Goal: Transaction & Acquisition: Purchase product/service

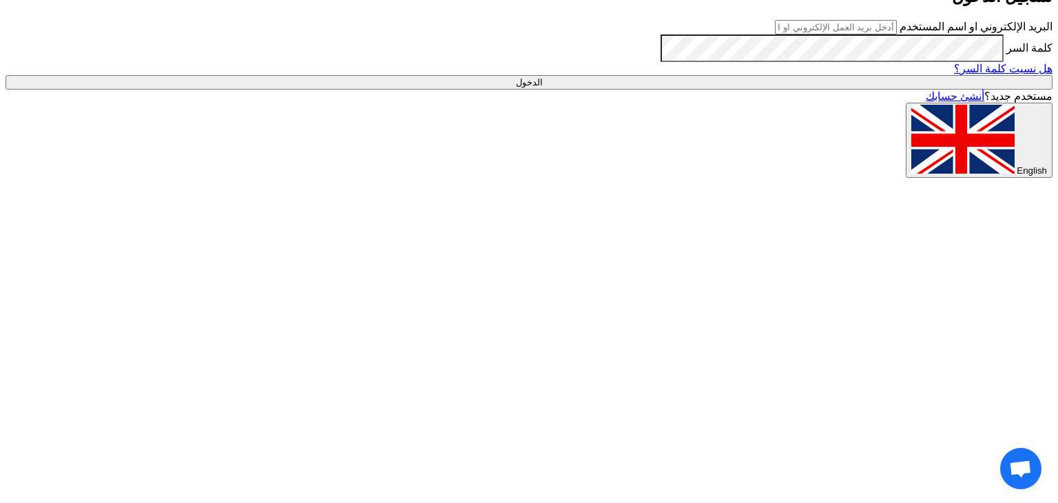
type input "[EMAIL_ADDRESS][DOMAIN_NAME]"
click at [848, 90] on input "الدخول" at bounding box center [529, 82] width 1047 height 14
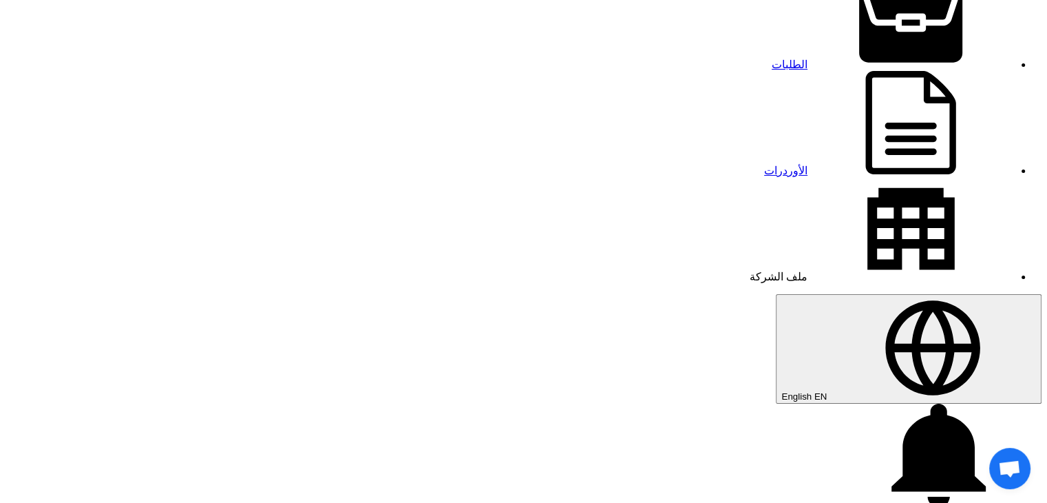
scroll to position [69, 0]
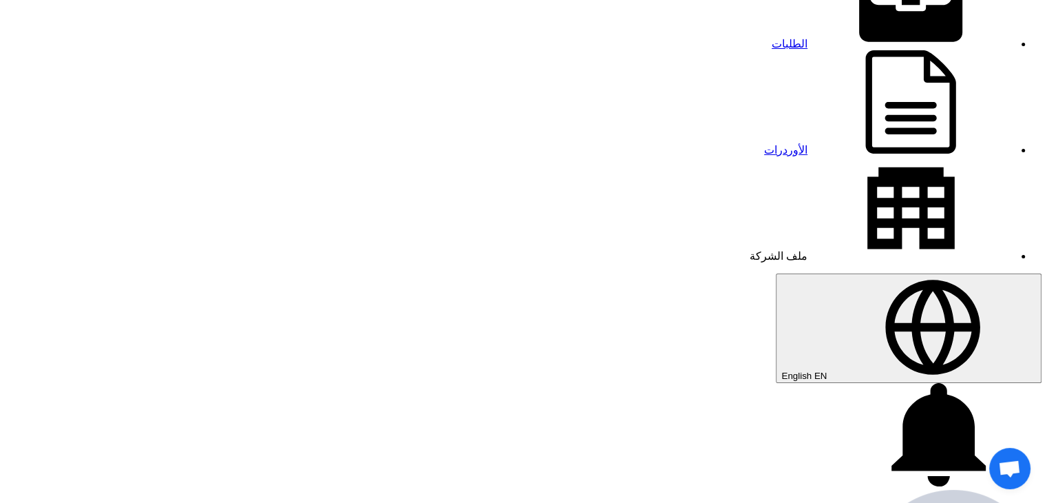
scroll to position [138, 0]
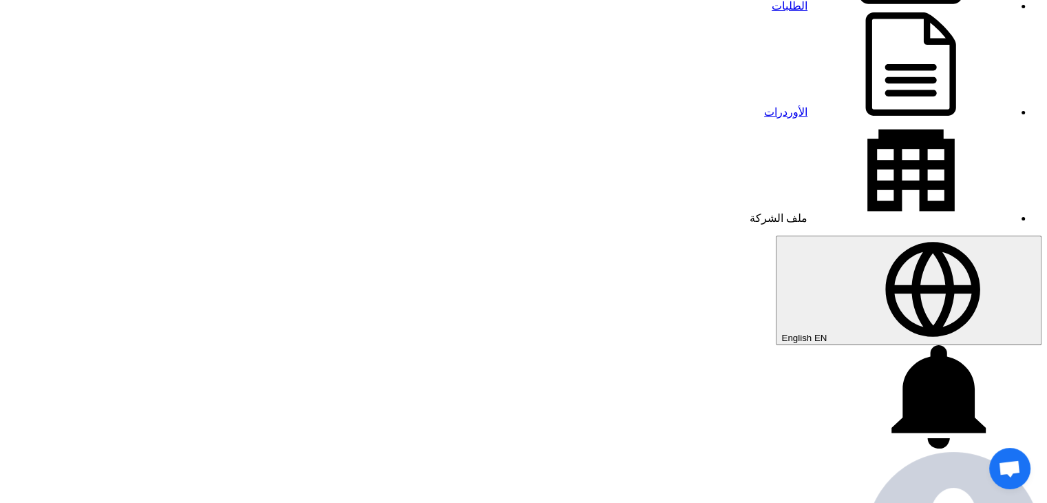
scroll to position [138, 0]
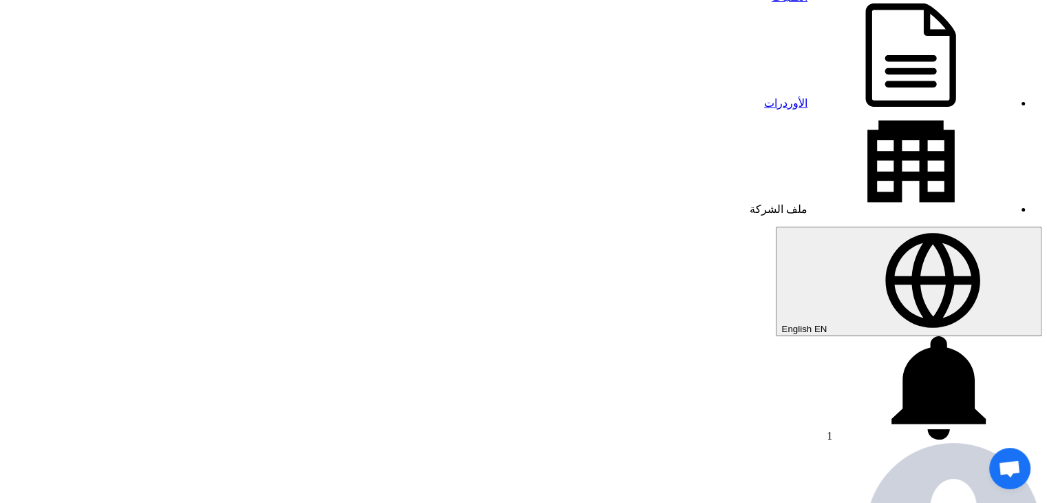
click at [176, 336] on div "1 تم نشر طلب عروض أسعار جديد - شاهد التفاصيل 1 minutes ago تم نشر طلب عروض أسعا…" at bounding box center [524, 389] width 1036 height 106
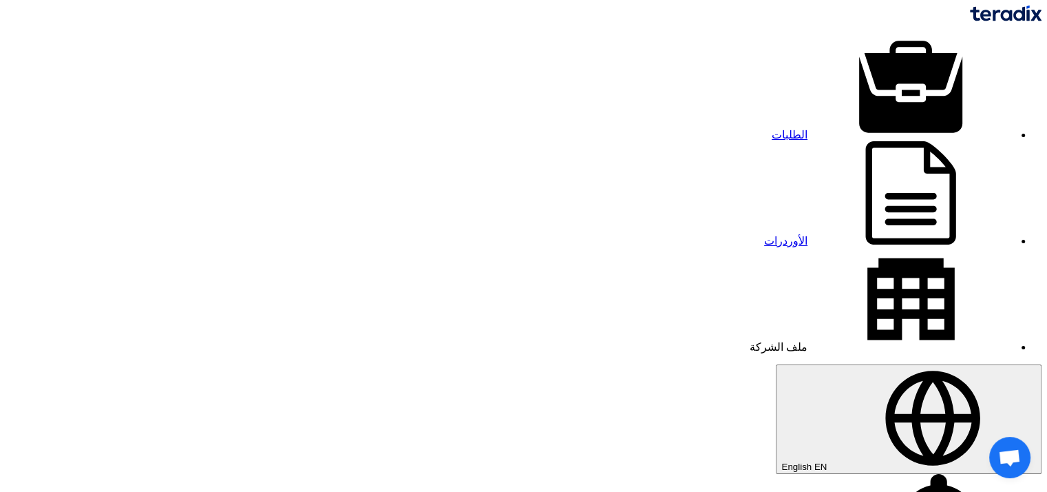
type input "36.5"
type input "35.5"
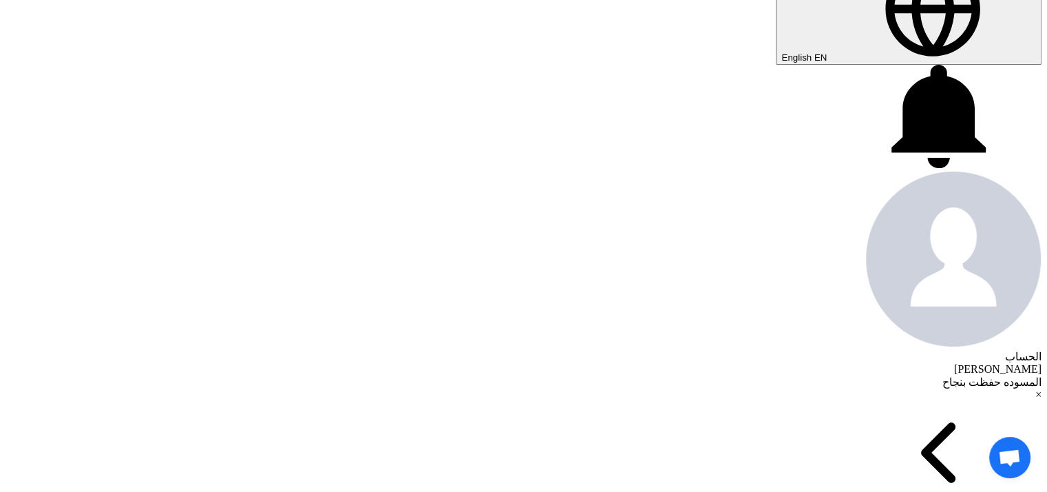
scroll to position [413, 0]
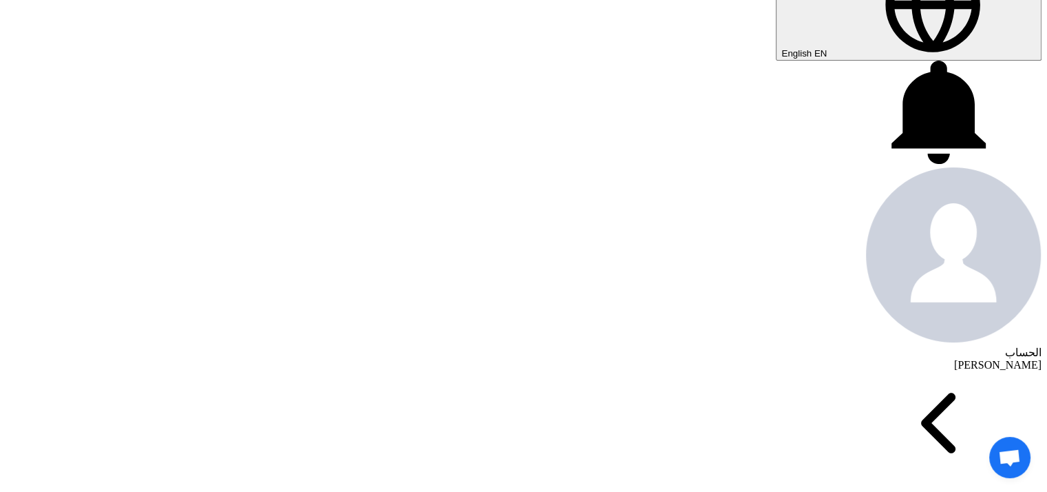
type input "[DATE]"
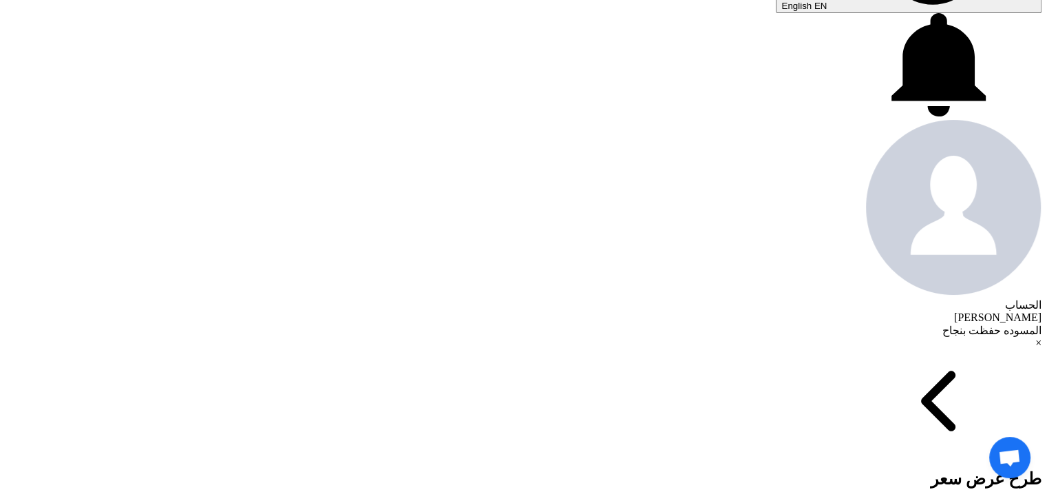
scroll to position [482, 0]
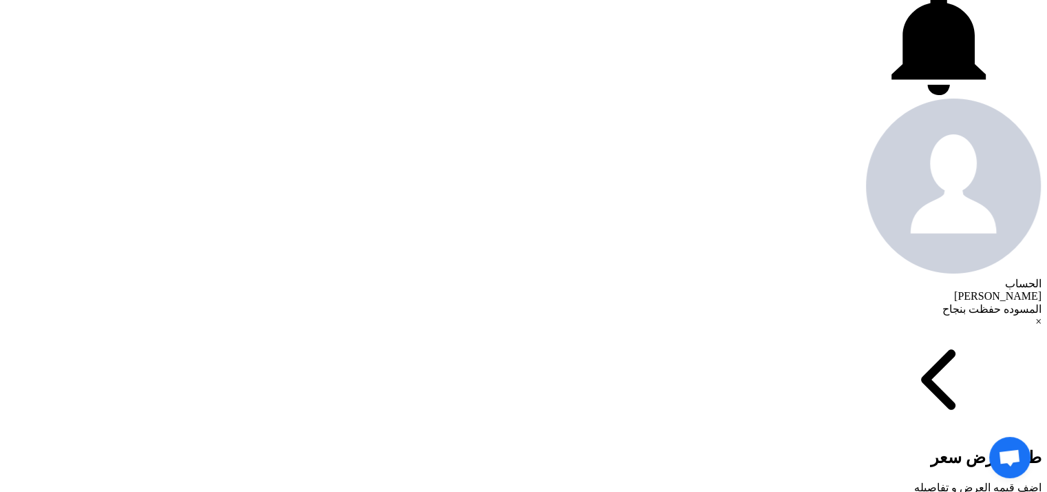
checkbox input "true"
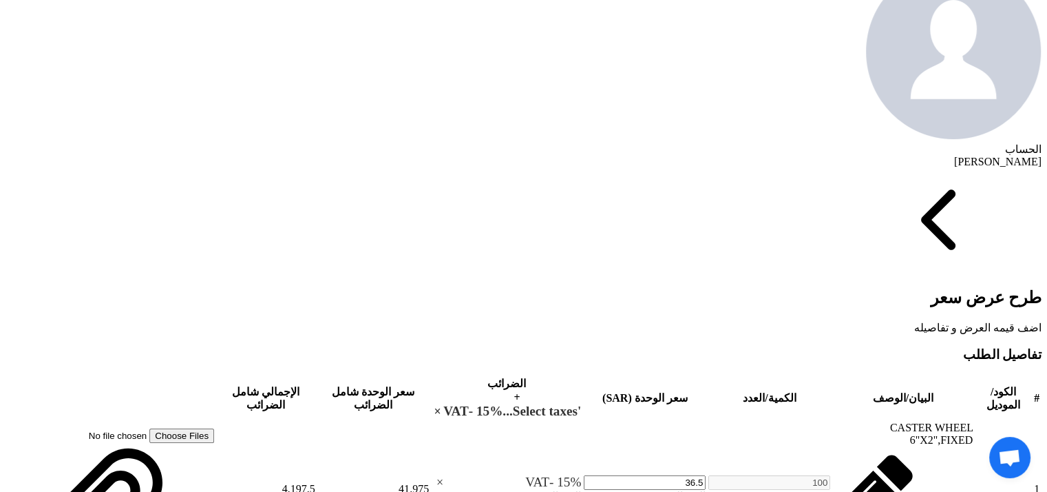
scroll to position [620, 0]
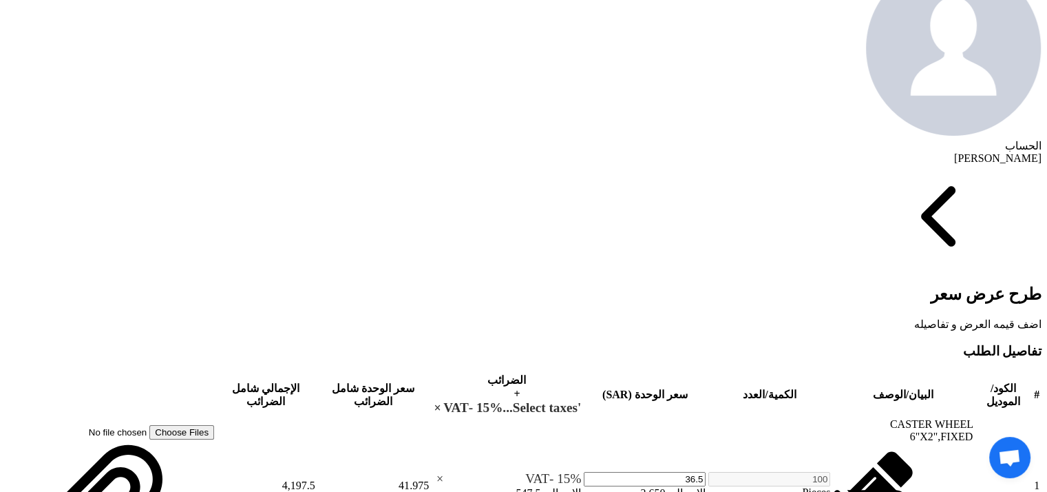
drag, startPoint x: 921, startPoint y: 233, endPoint x: 935, endPoint y: 233, distance: 14.5
type input "50"
drag, startPoint x: 923, startPoint y: 268, endPoint x: 943, endPoint y: 268, distance: 20.0
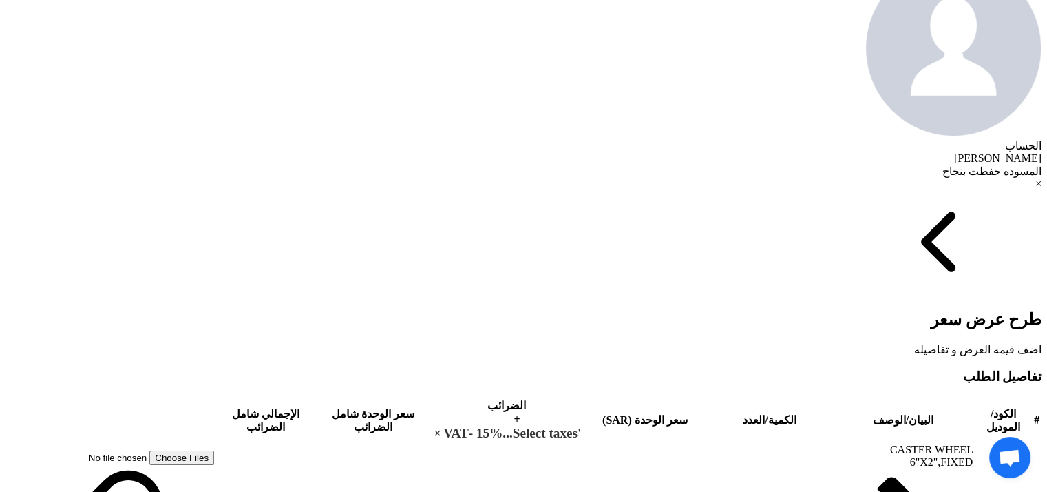
type input "50"
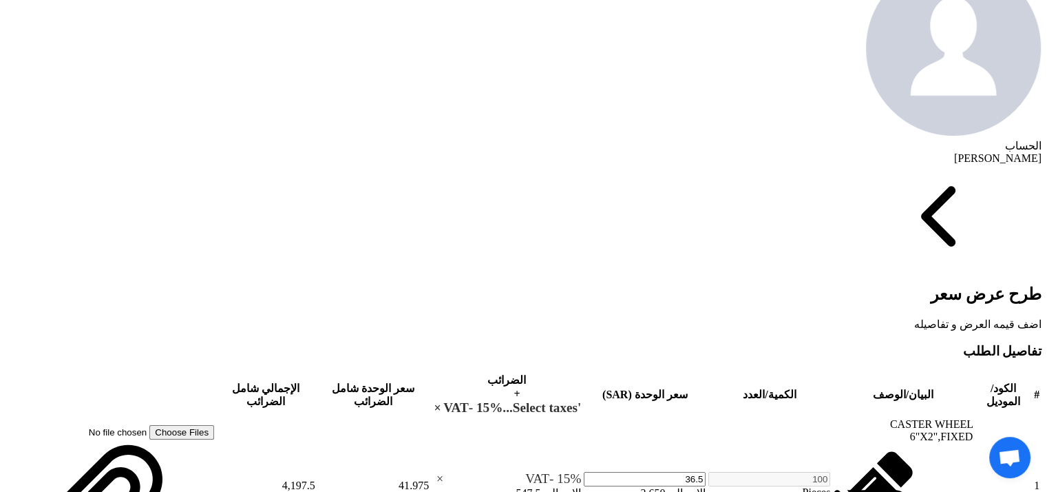
drag, startPoint x: 838, startPoint y: 273, endPoint x: 858, endPoint y: 273, distance: 20.0
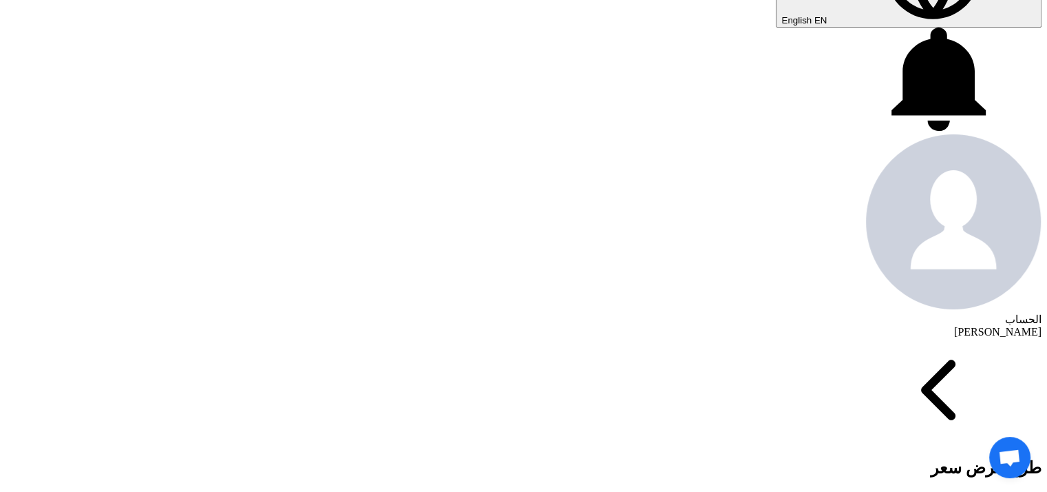
scroll to position [449, 0]
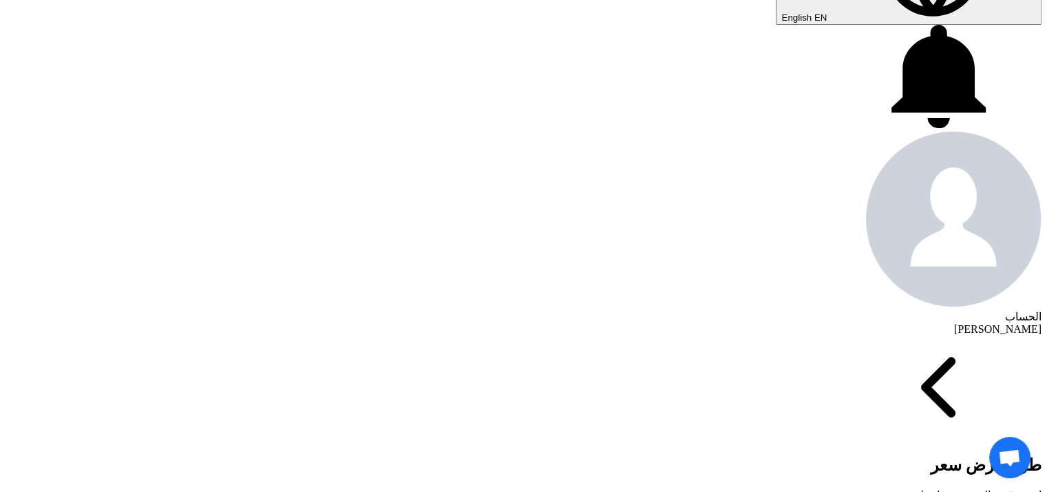
type input "30"
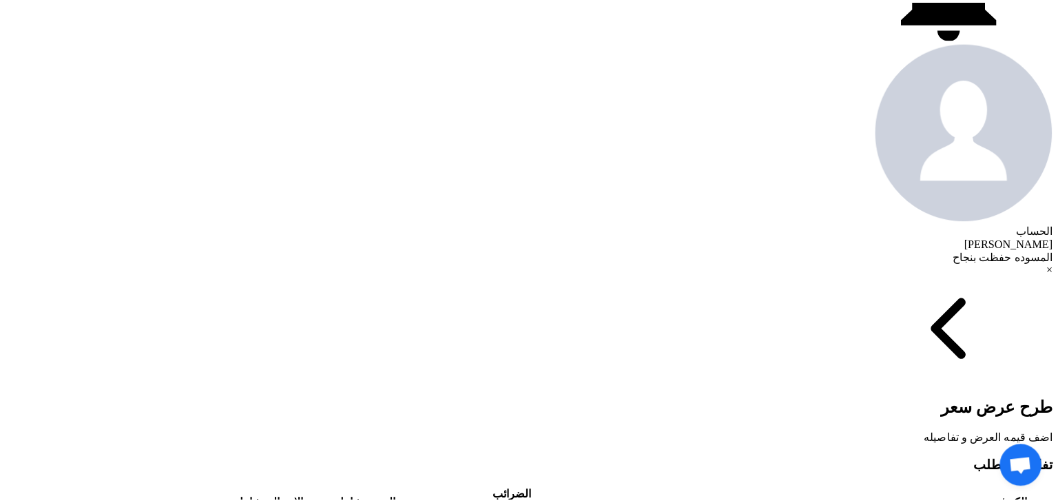
scroll to position [518, 0]
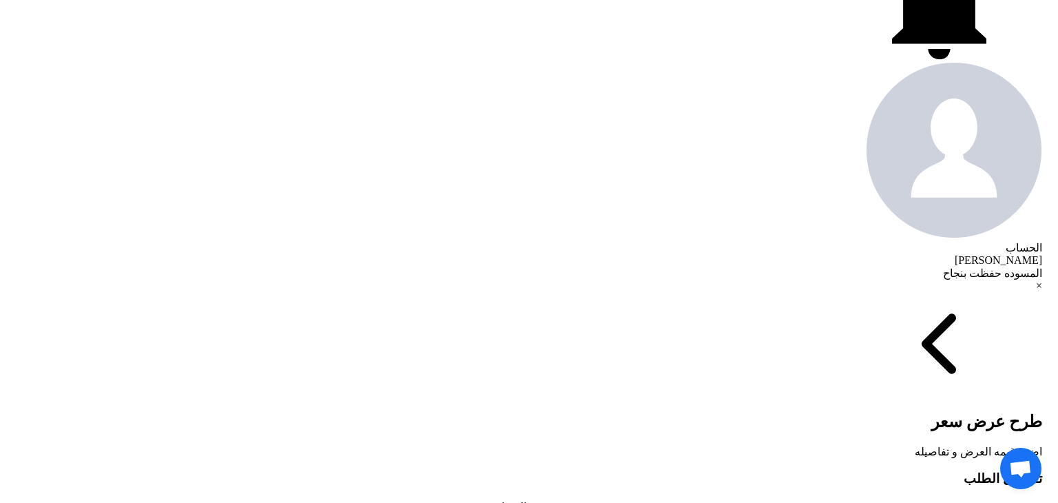
scroll to position [165, 0]
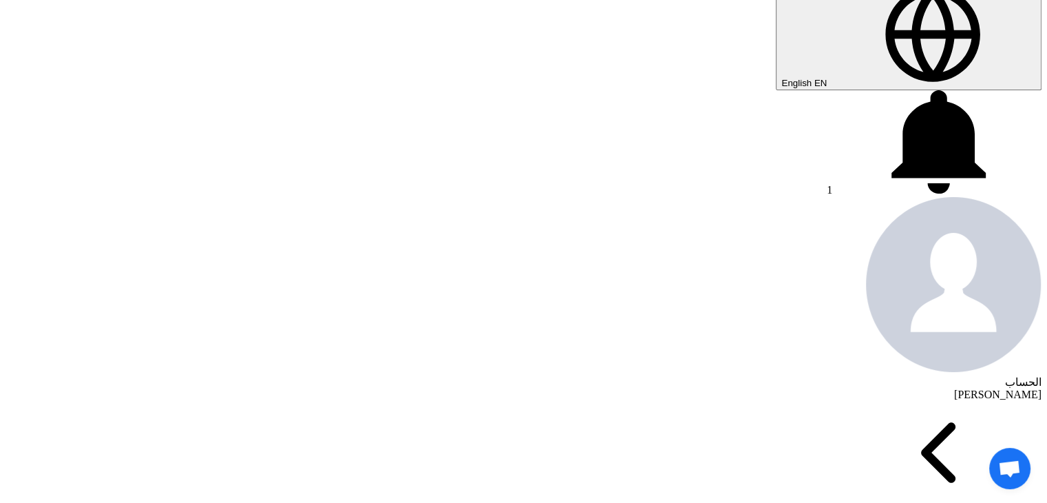
scroll to position [275, 0]
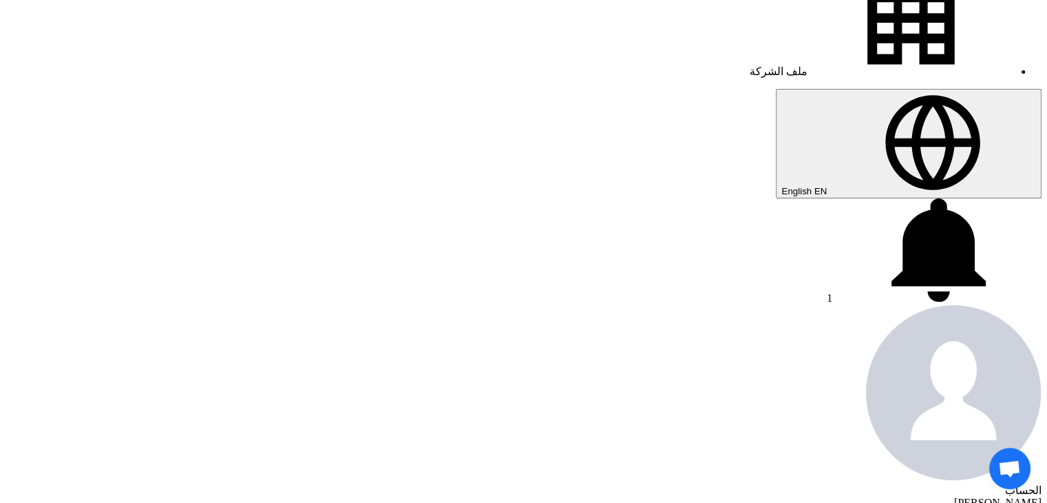
click at [892, 198] on use at bounding box center [939, 249] width 94 height 103
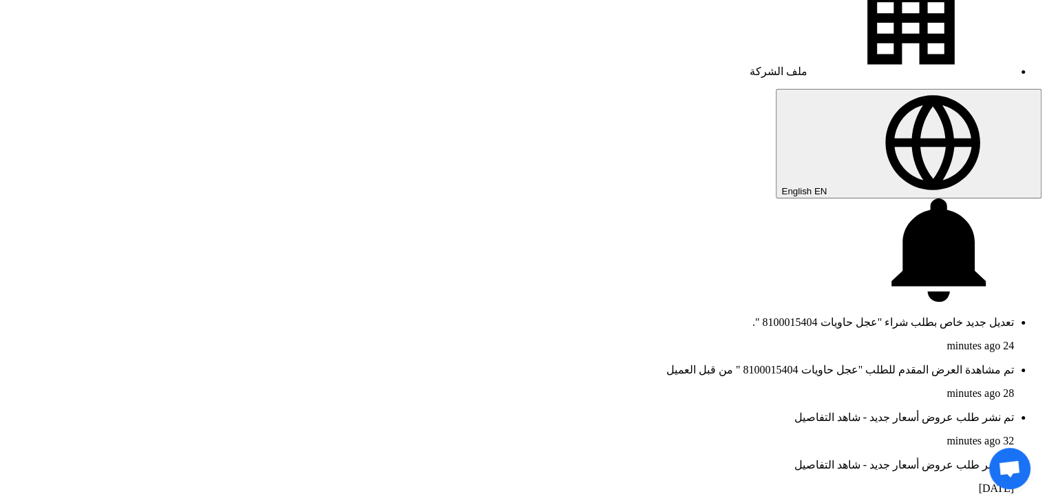
click at [234, 315] on p "تعديل جديد خاص بطلب شراء "عجل حاويات 8100015404 "." at bounding box center [510, 321] width 1009 height 13
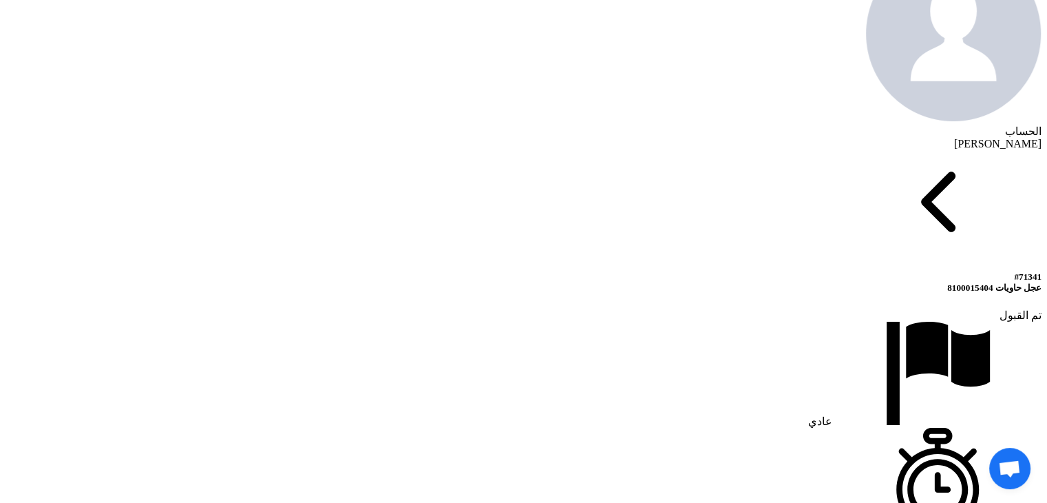
scroll to position [757, 0]
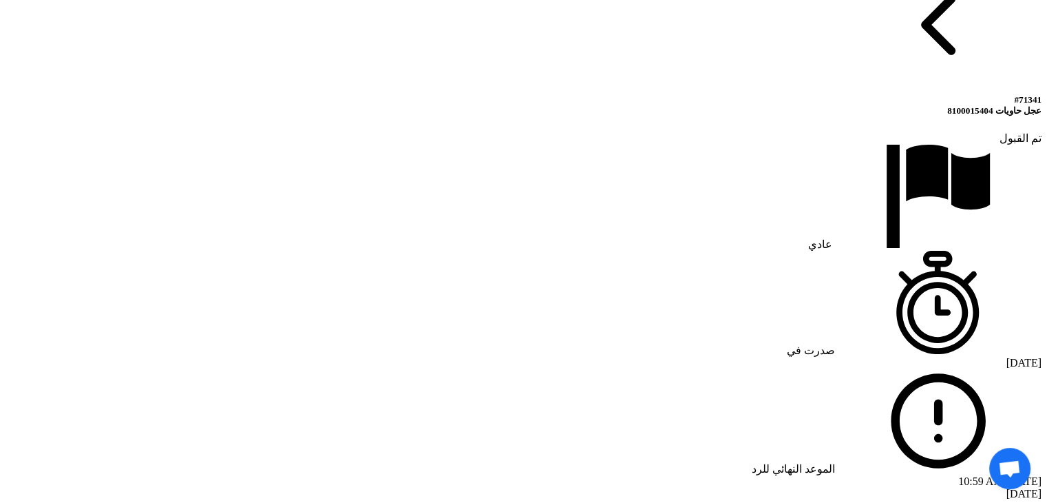
scroll to position [697, 0]
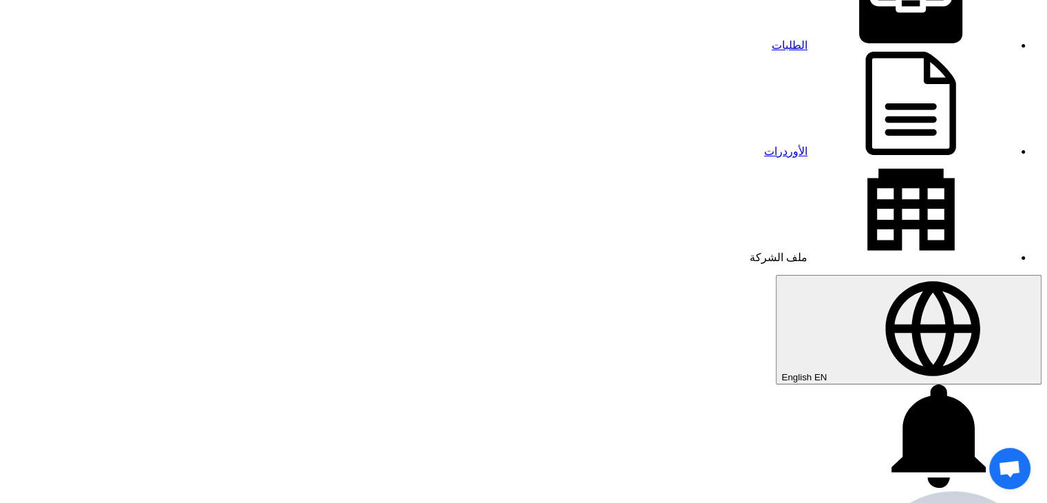
scroll to position [0, 0]
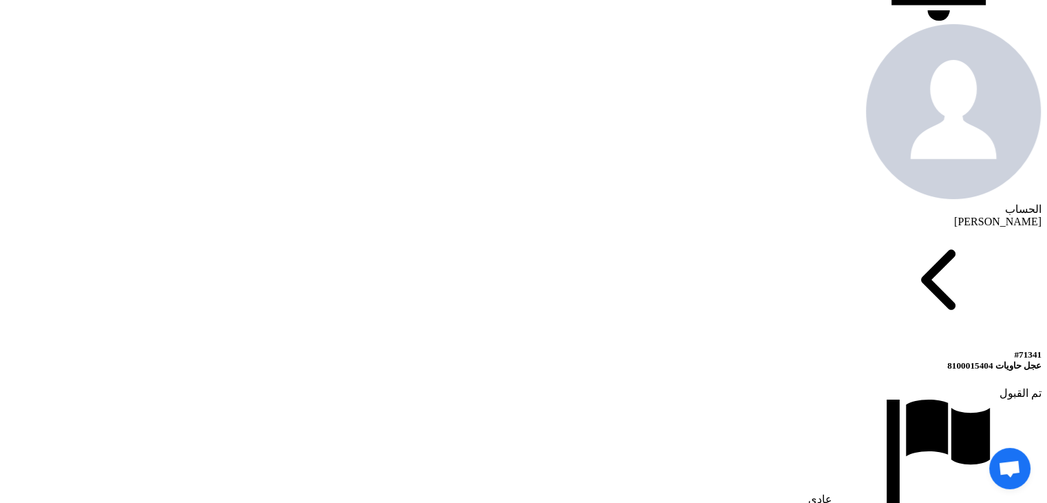
scroll to position [689, 0]
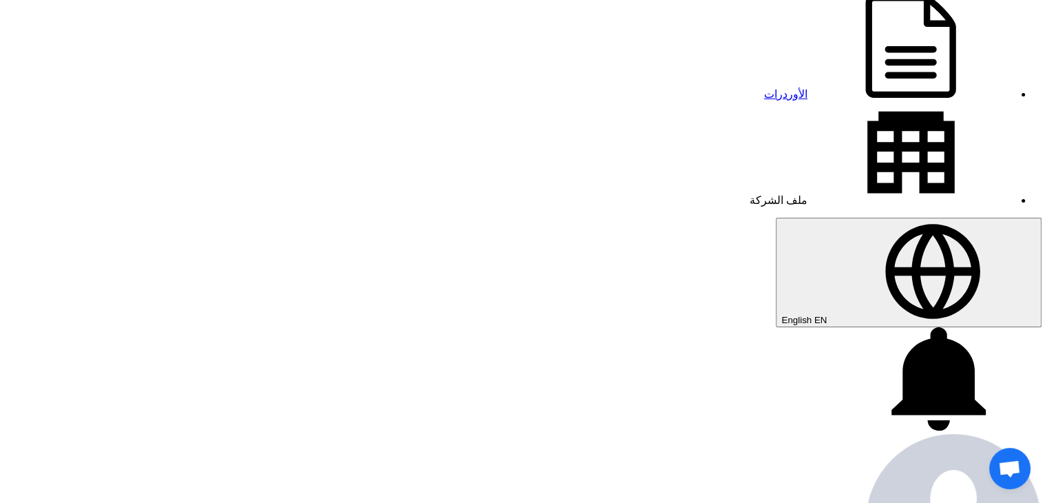
scroll to position [146, 0]
drag, startPoint x: 609, startPoint y: 311, endPoint x: 633, endPoint y: 315, distance: 25.3
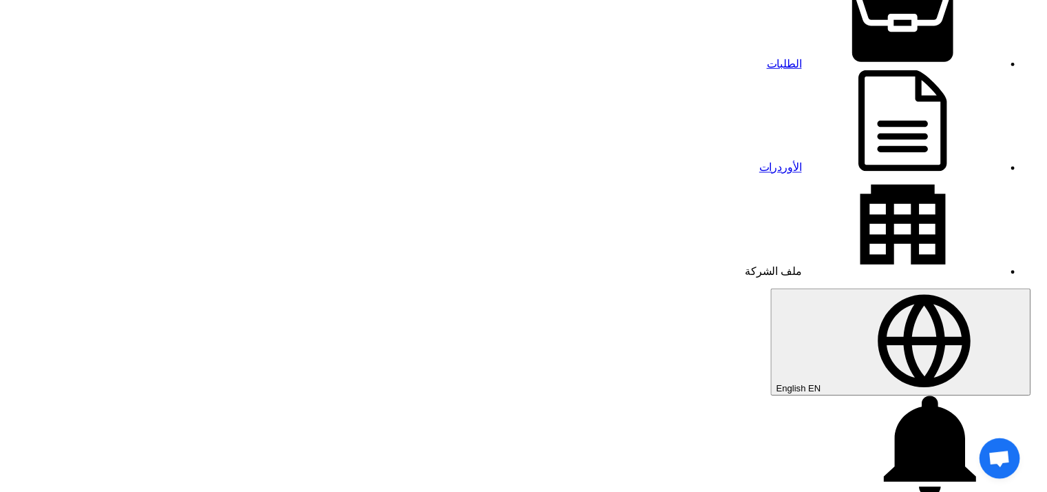
scroll to position [0, 0]
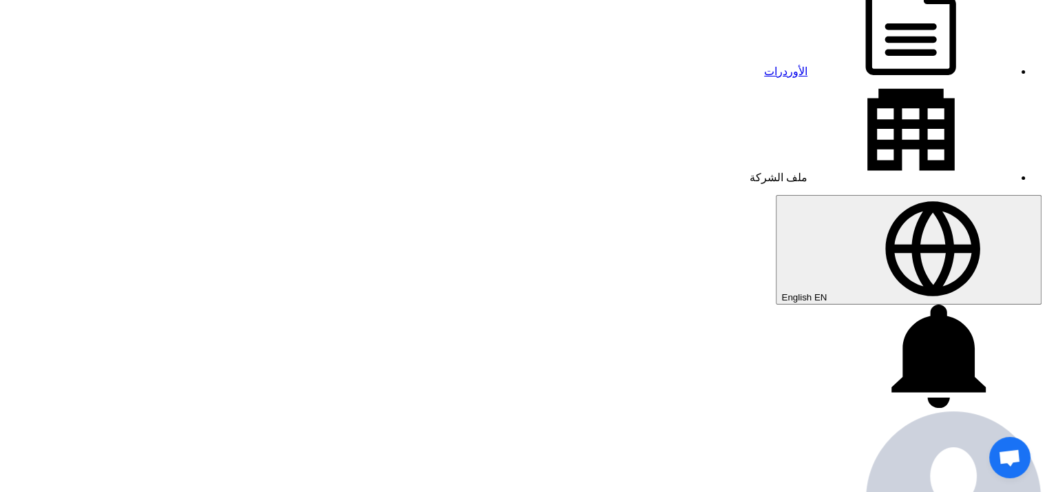
scroll to position [207, 0]
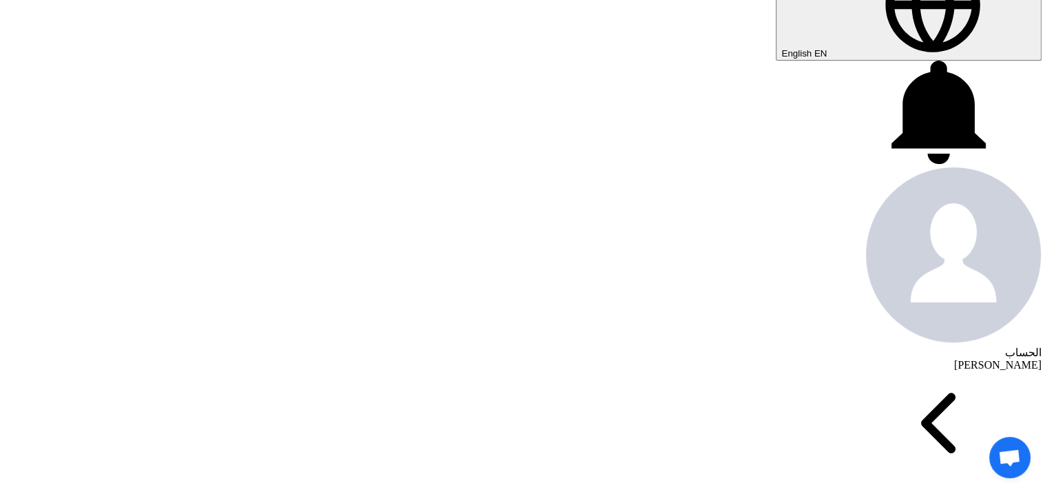
scroll to position [482, 0]
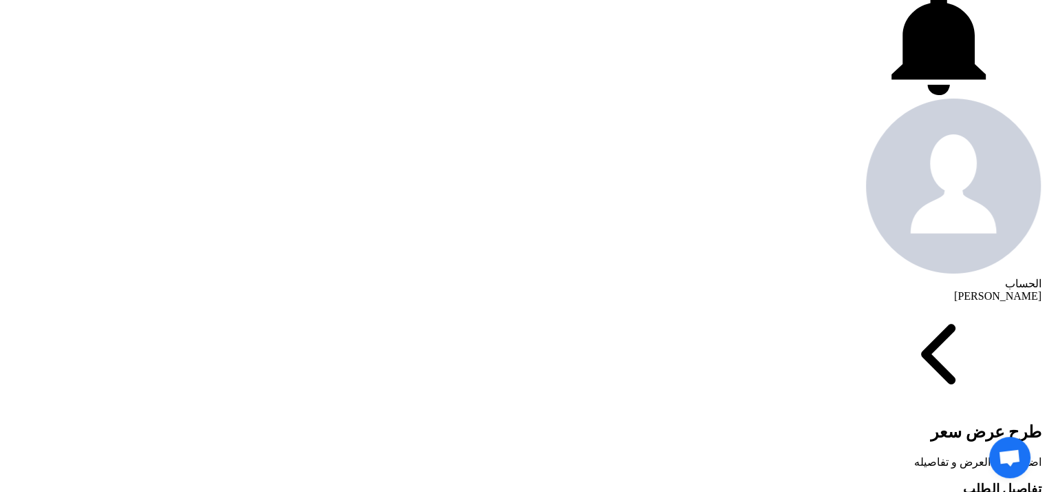
checkbox input "true"
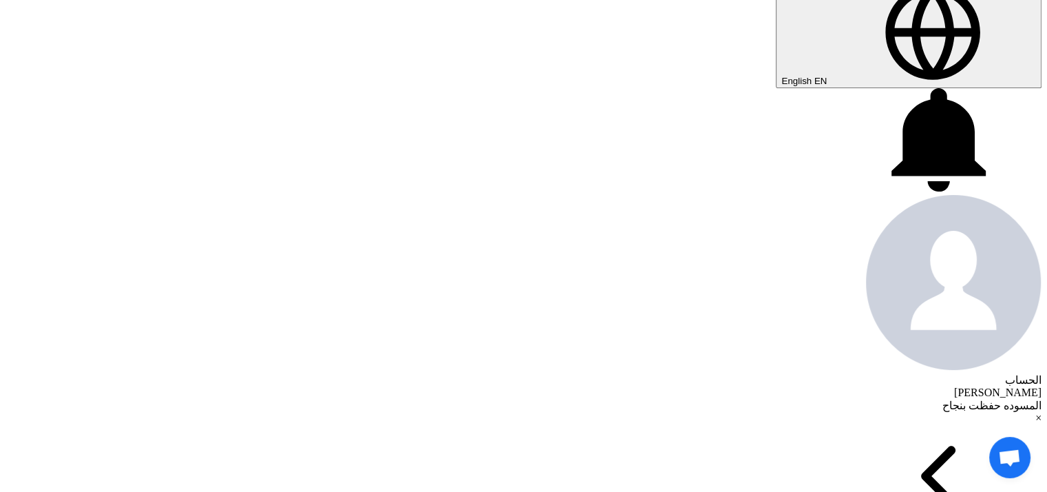
scroll to position [344, 0]
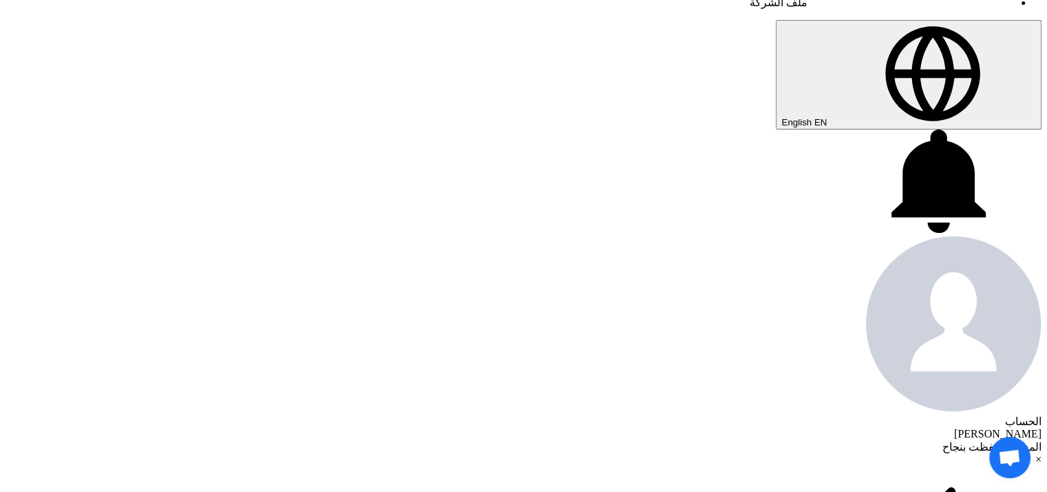
type input "1200"
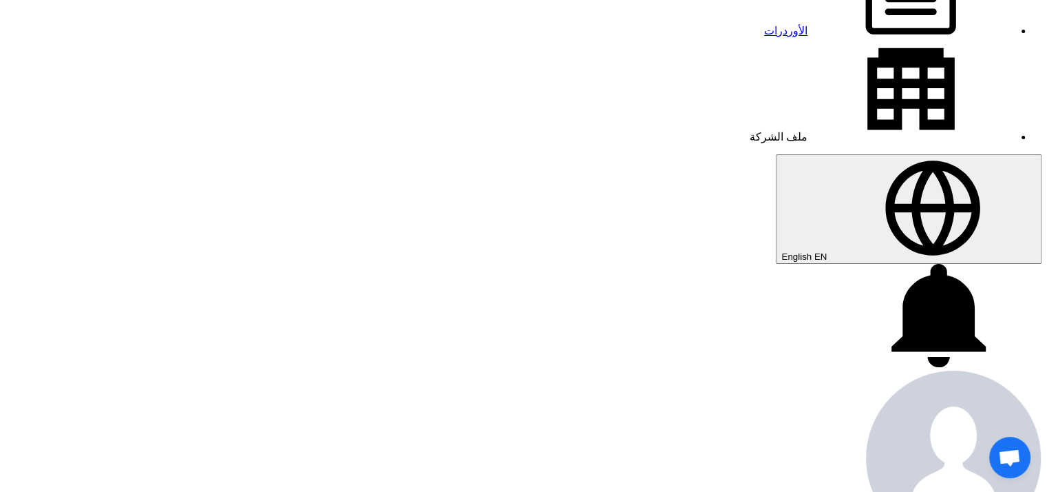
scroll to position [207, 0]
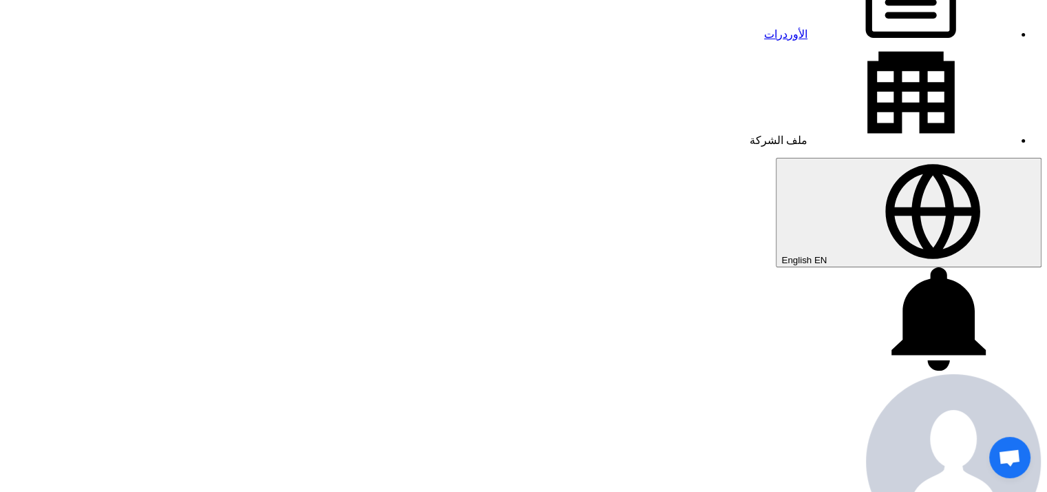
scroll to position [0, 0]
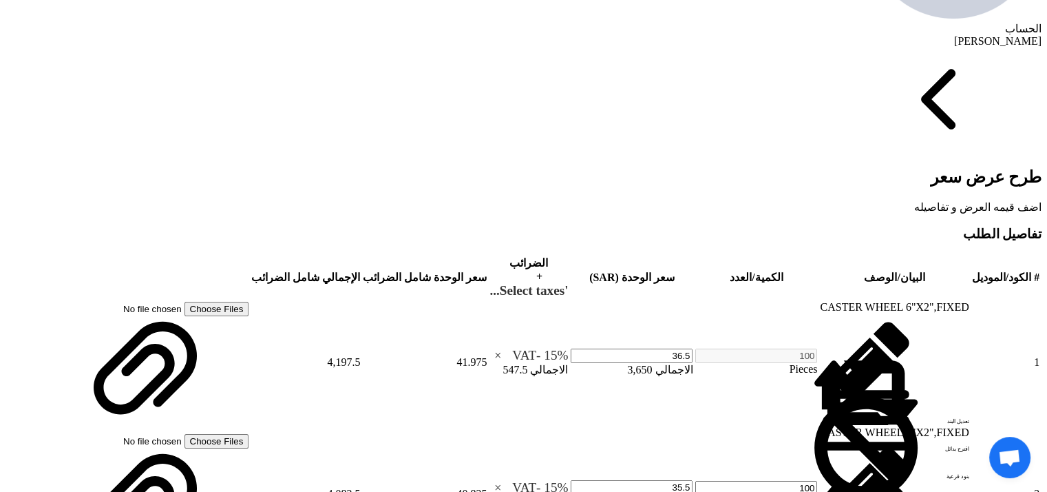
scroll to position [620, 0]
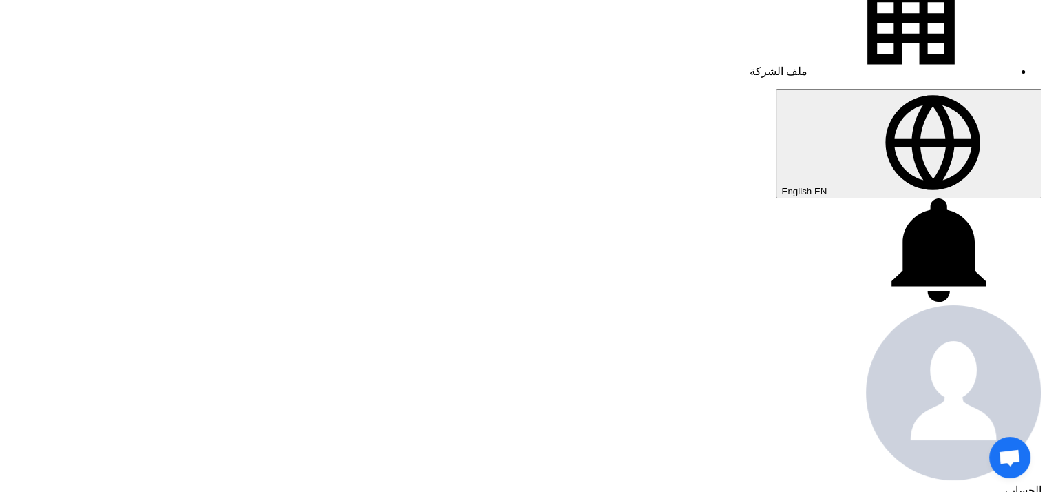
scroll to position [207, 0]
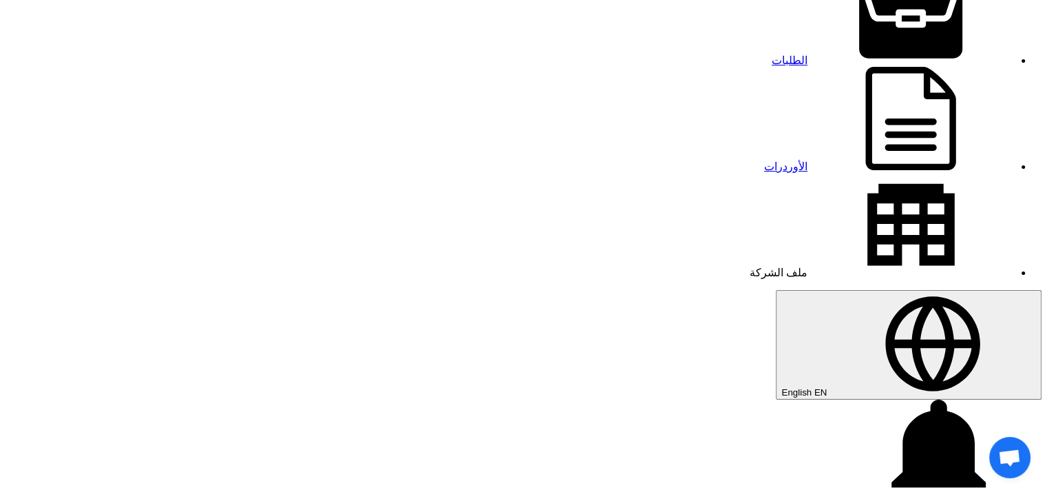
scroll to position [69, 0]
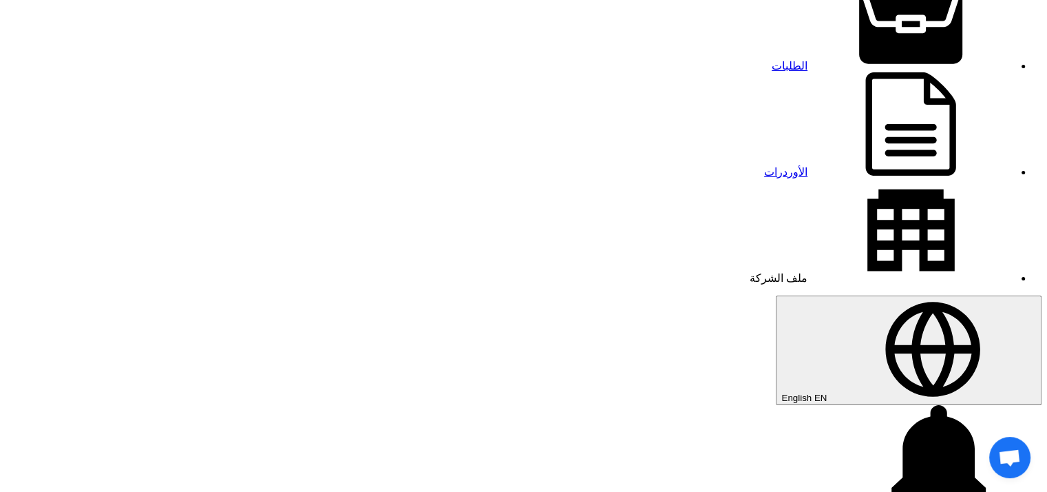
drag, startPoint x: 496, startPoint y: 296, endPoint x: 532, endPoint y: 301, distance: 35.4
type input "35.5"
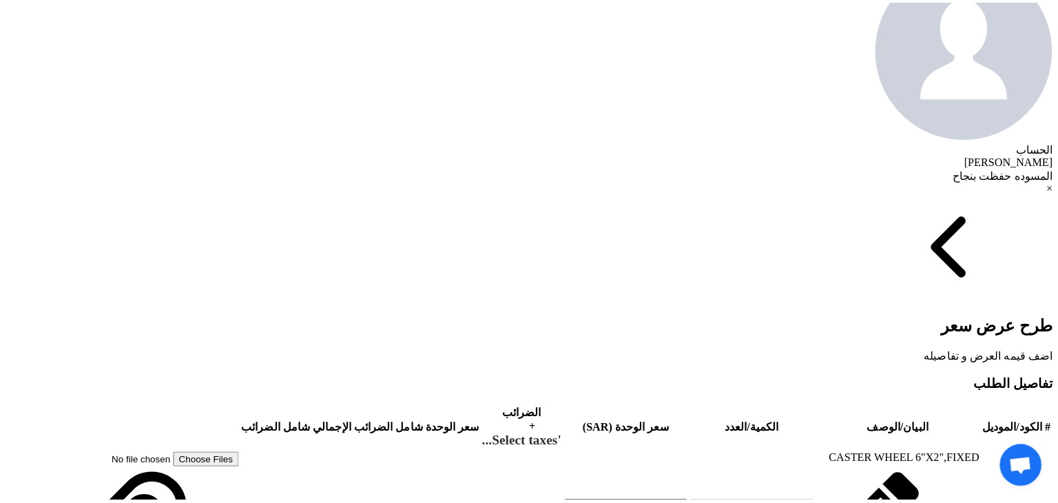
scroll to position [482, 0]
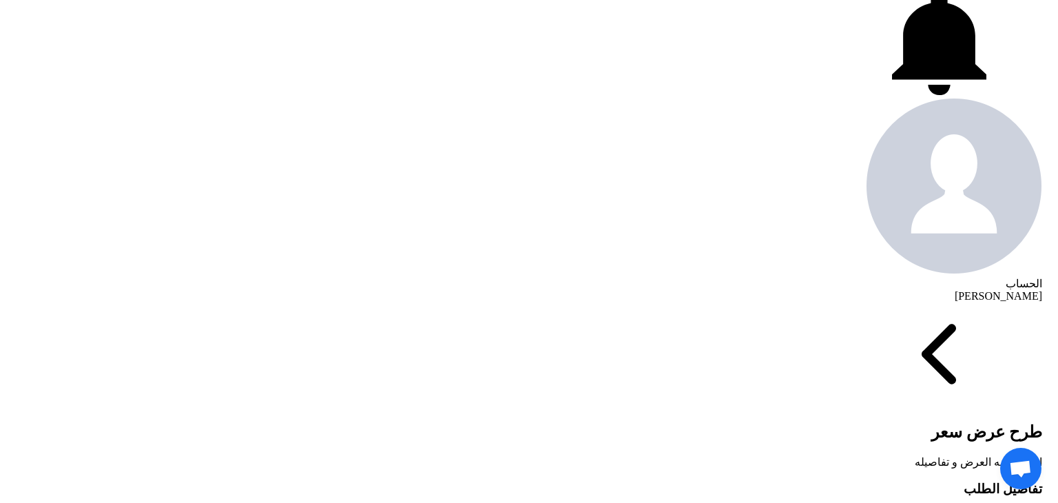
scroll to position [202, 0]
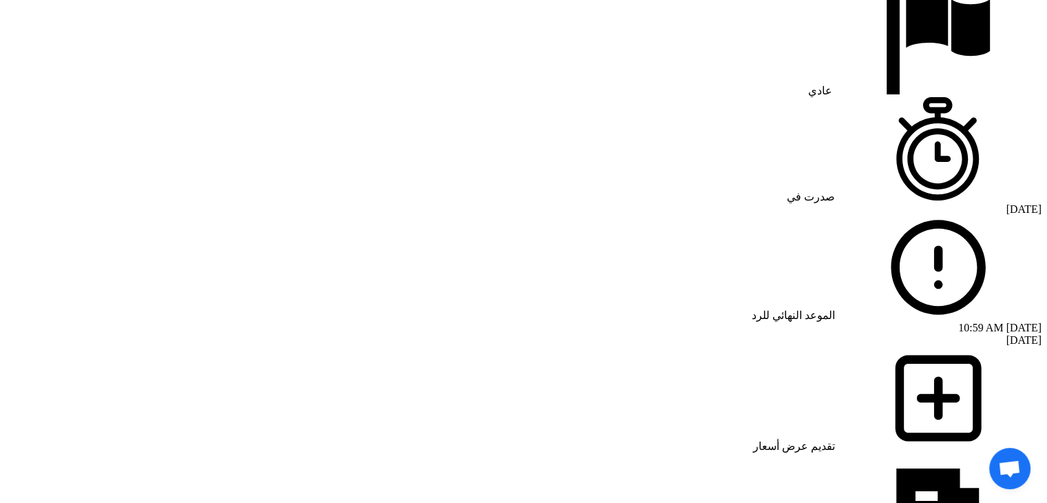
scroll to position [896, 0]
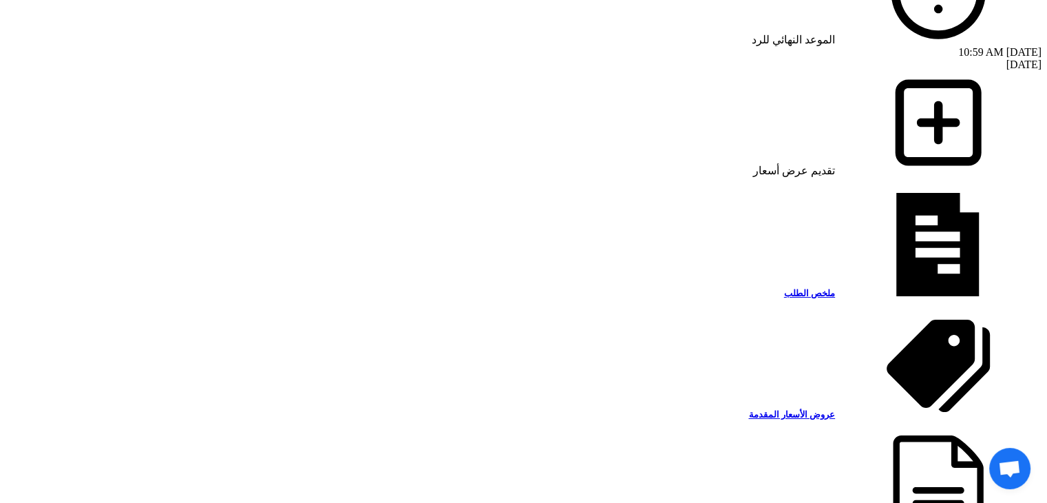
scroll to position [1034, 0]
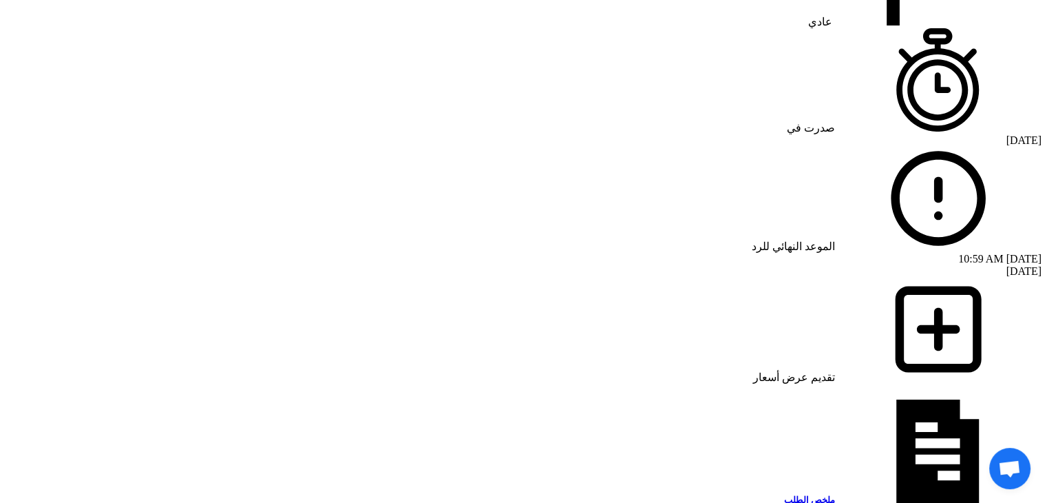
drag, startPoint x: 804, startPoint y: 165, endPoint x: 717, endPoint y: 166, distance: 86.1
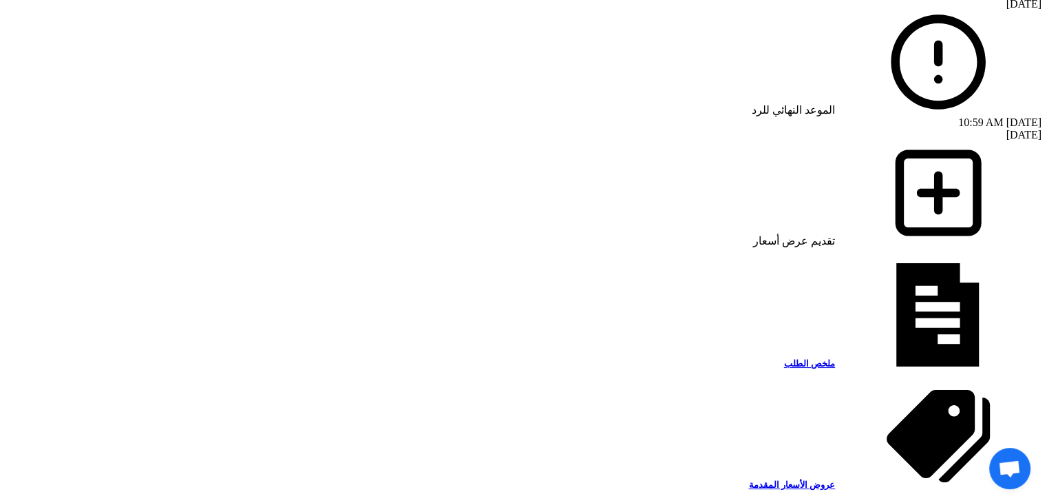
scroll to position [1171, 0]
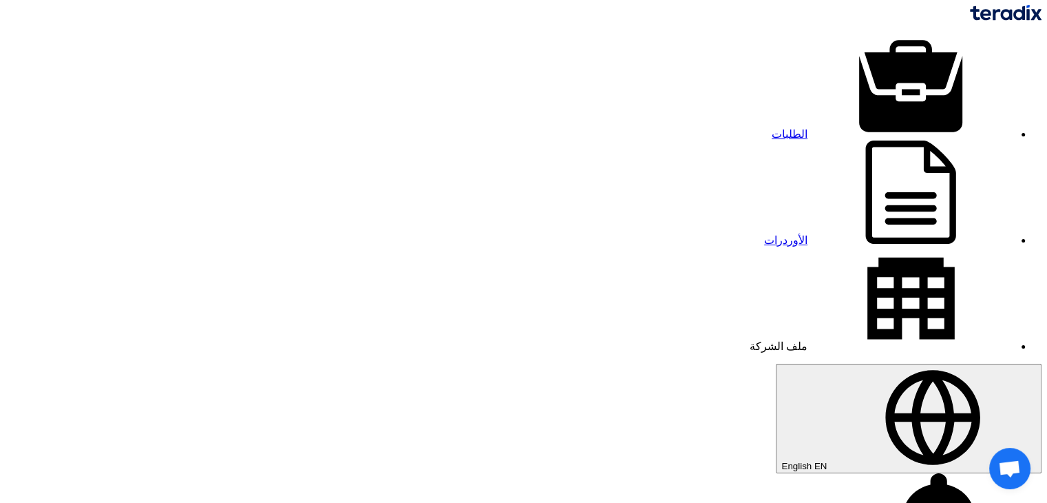
scroll to position [0, 0]
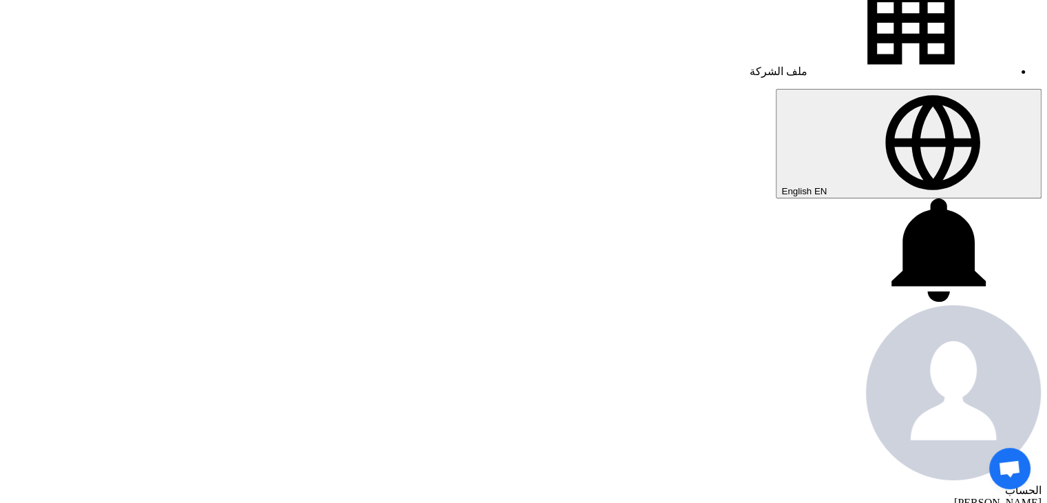
scroll to position [413, 0]
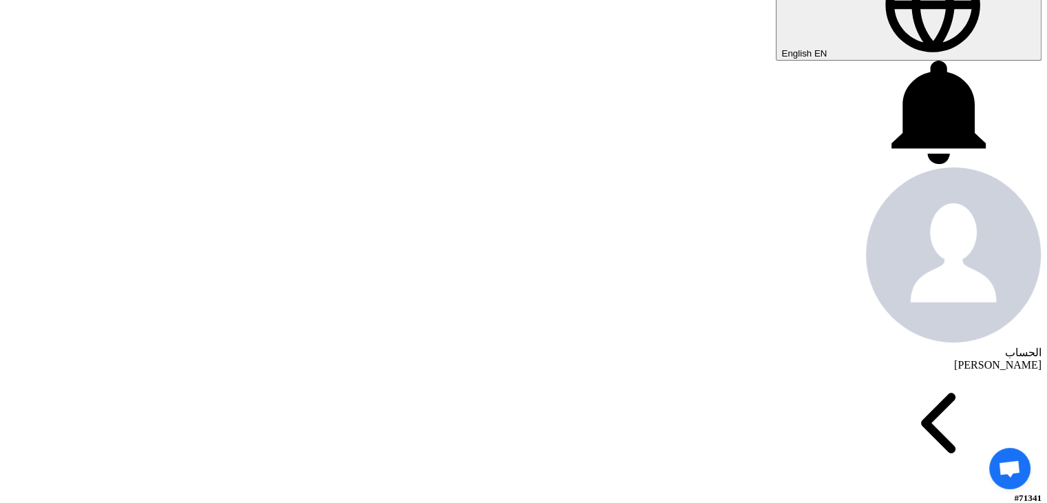
drag, startPoint x: 762, startPoint y: 322, endPoint x: 801, endPoint y: 282, distance: 56.5
drag, startPoint x: 810, startPoint y: 298, endPoint x: 790, endPoint y: 307, distance: 21.3
drag, startPoint x: 788, startPoint y: 306, endPoint x: 689, endPoint y: 282, distance: 102.0
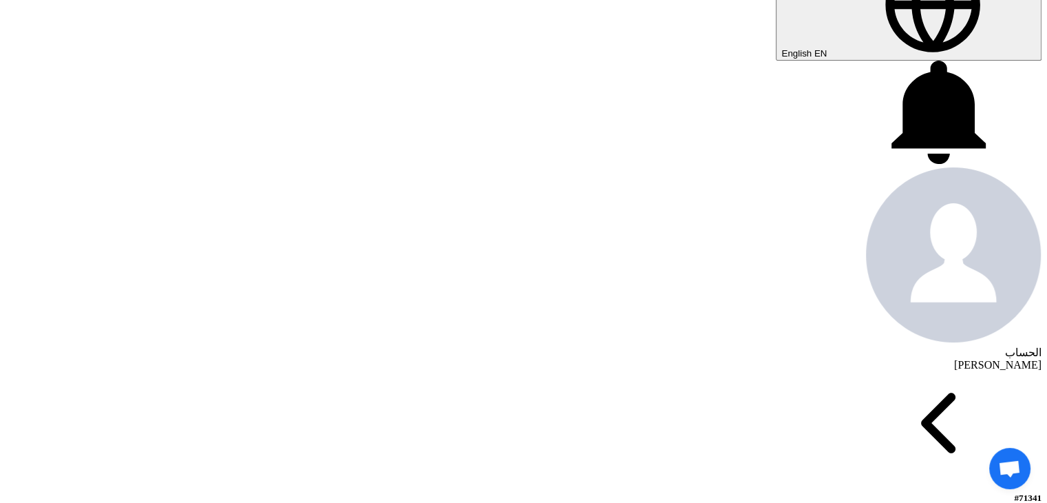
drag, startPoint x: 690, startPoint y: 316, endPoint x: 614, endPoint y: 193, distance: 144.1
copy div "[URL][DOMAIN_NAME]"
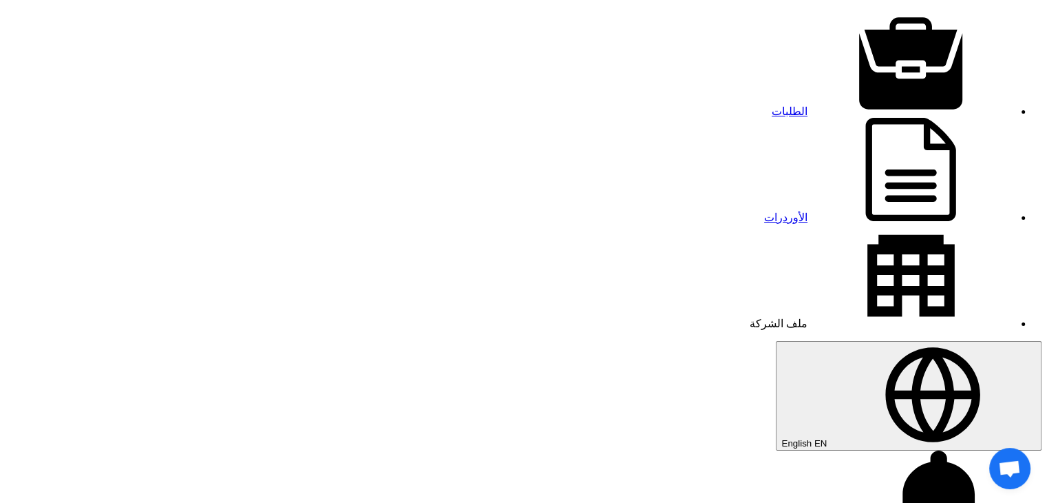
scroll to position [0, 0]
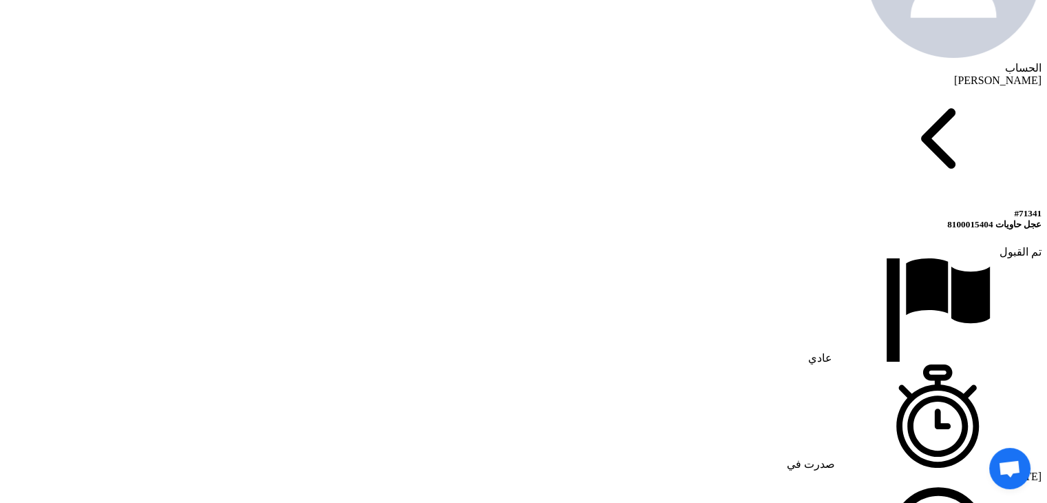
scroll to position [689, 0]
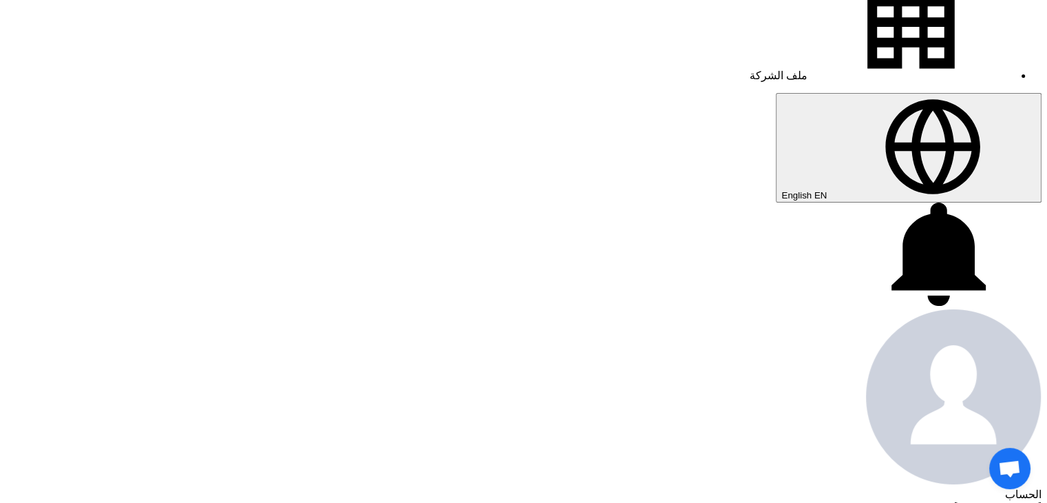
scroll to position [0, 0]
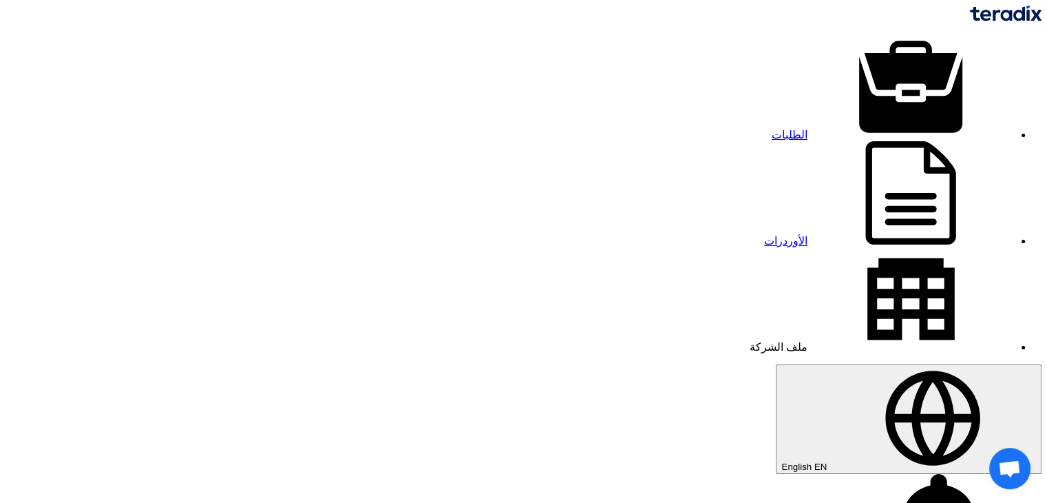
click at [970, 21] on img at bounding box center [1006, 14] width 72 height 16
